Goal: Navigation & Orientation: Find specific page/section

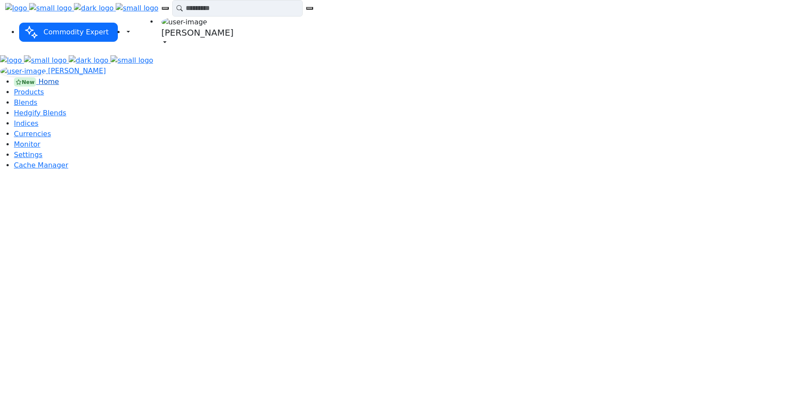
click at [42, 77] on span "Home" at bounding box center [48, 81] width 20 height 8
click at [38, 77] on span "Home" at bounding box center [48, 81] width 20 height 8
